Goal: Find contact information: Obtain details needed to contact an individual or organization

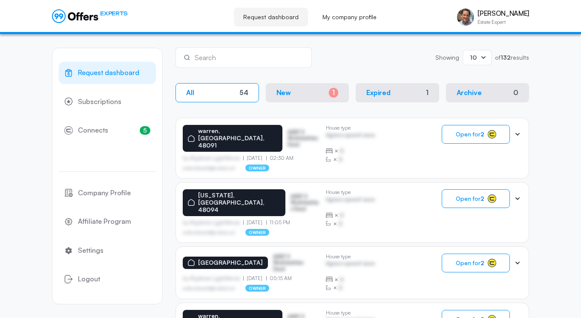
scroll to position [143, 0]
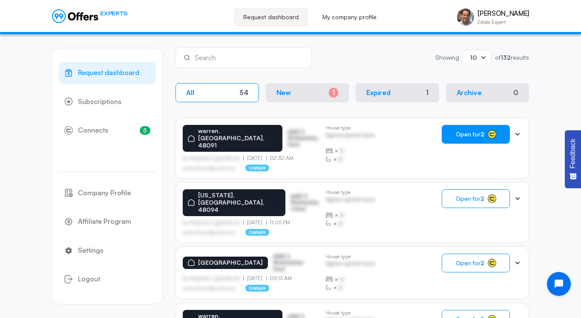
click at [466, 133] on span "Open for 2" at bounding box center [470, 134] width 29 height 7
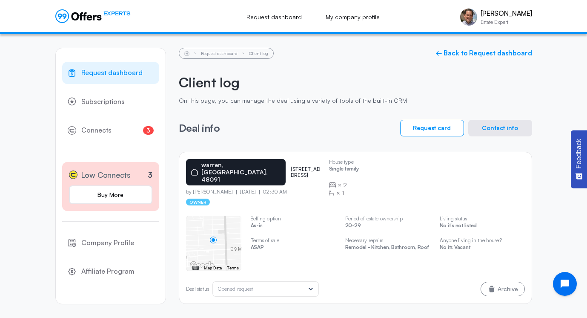
click at [498, 124] on button "Contact info" at bounding box center [501, 128] width 64 height 17
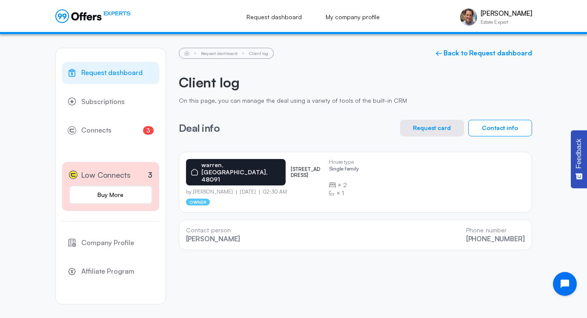
click at [488, 127] on button "Contact info" at bounding box center [501, 128] width 64 height 17
click at [439, 128] on button "Request card" at bounding box center [432, 128] width 64 height 17
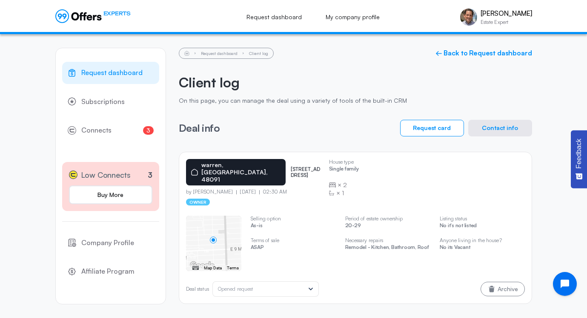
click at [533, 181] on div "Request dashboard Subscriptions 3 Connects 3 Low Connects 3 Buy More Company Pr…" at bounding box center [294, 176] width 494 height 284
click at [217, 164] on p "warren, [GEOGRAPHIC_DATA], 48091" at bounding box center [240, 171] width 79 height 21
click at [198, 169] on icon at bounding box center [195, 172] width 6 height 6
click at [491, 126] on button "Contact info" at bounding box center [501, 128] width 64 height 17
